Goal: Information Seeking & Learning: Learn about a topic

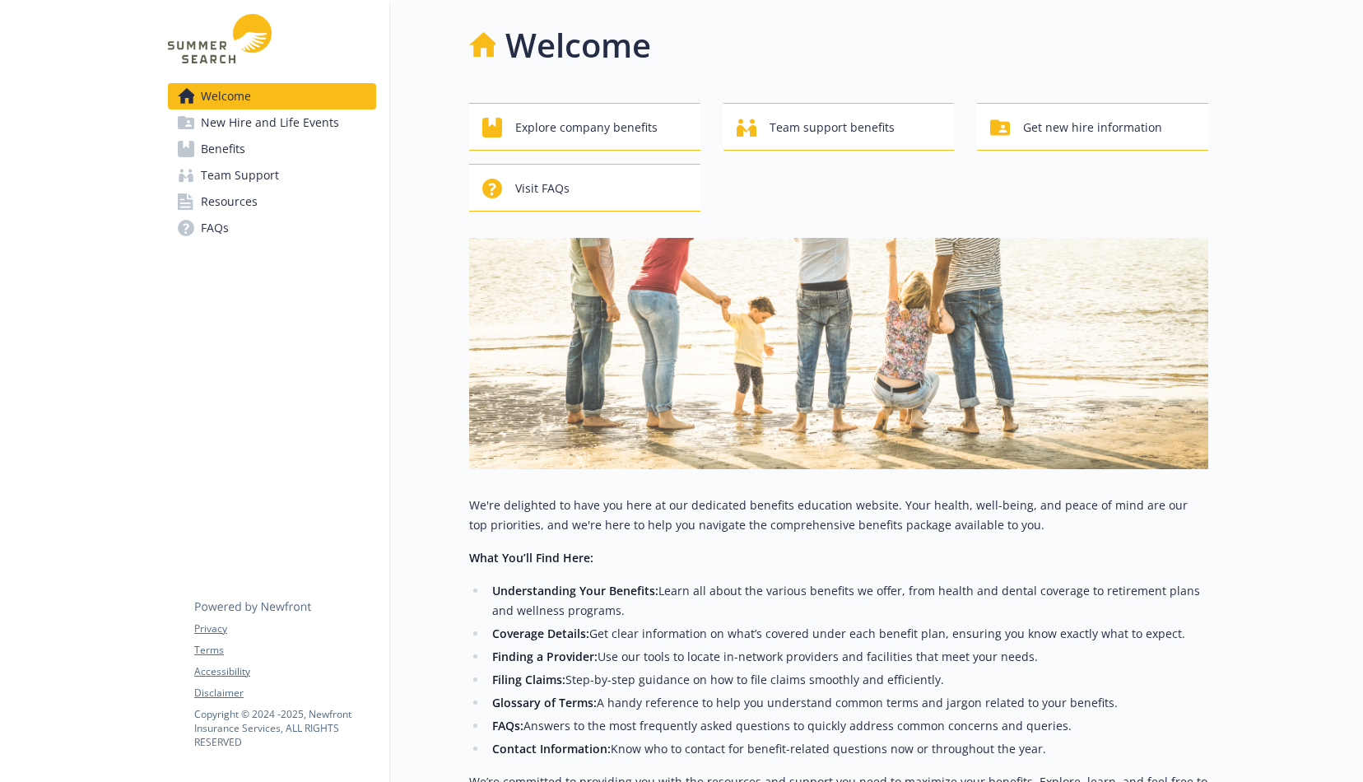
scroll to position [194, 0]
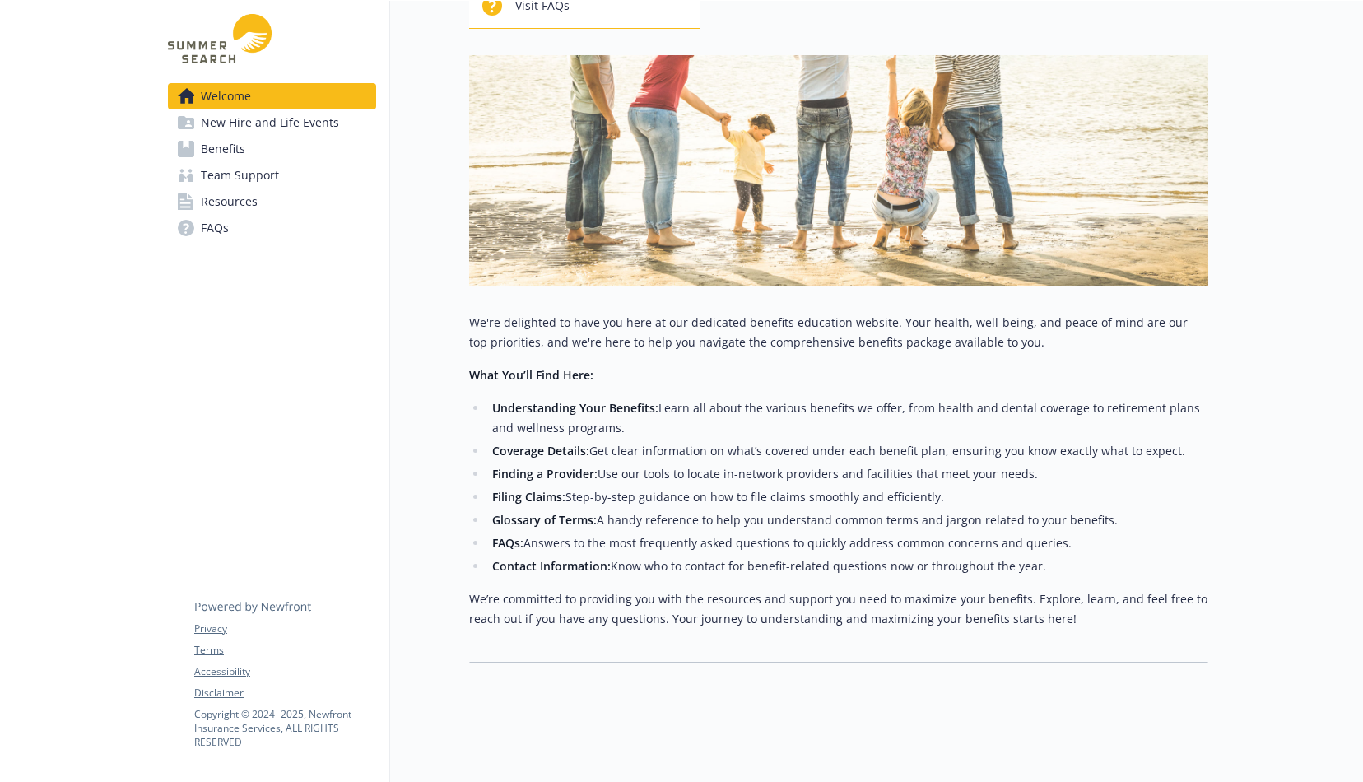
click at [202, 149] on span "Benefits" at bounding box center [223, 149] width 44 height 26
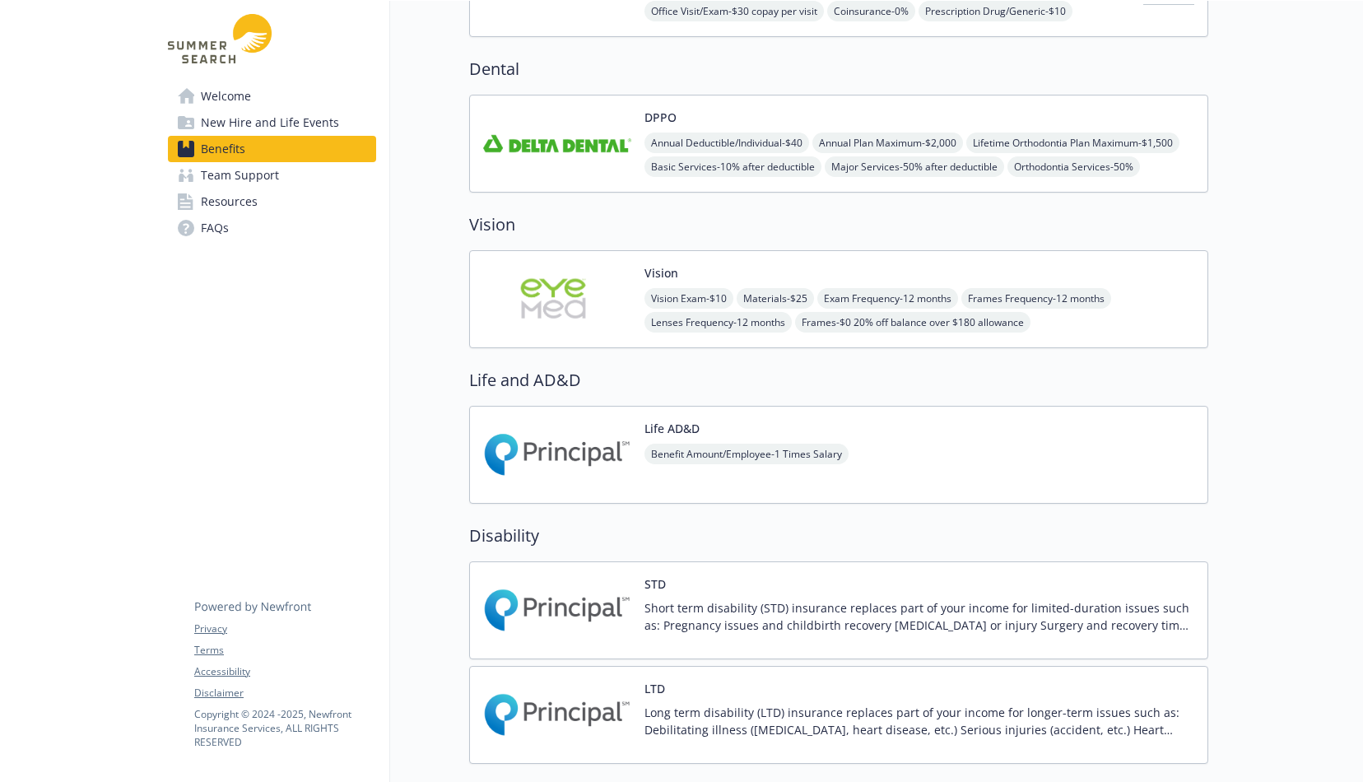
scroll to position [441, 12]
